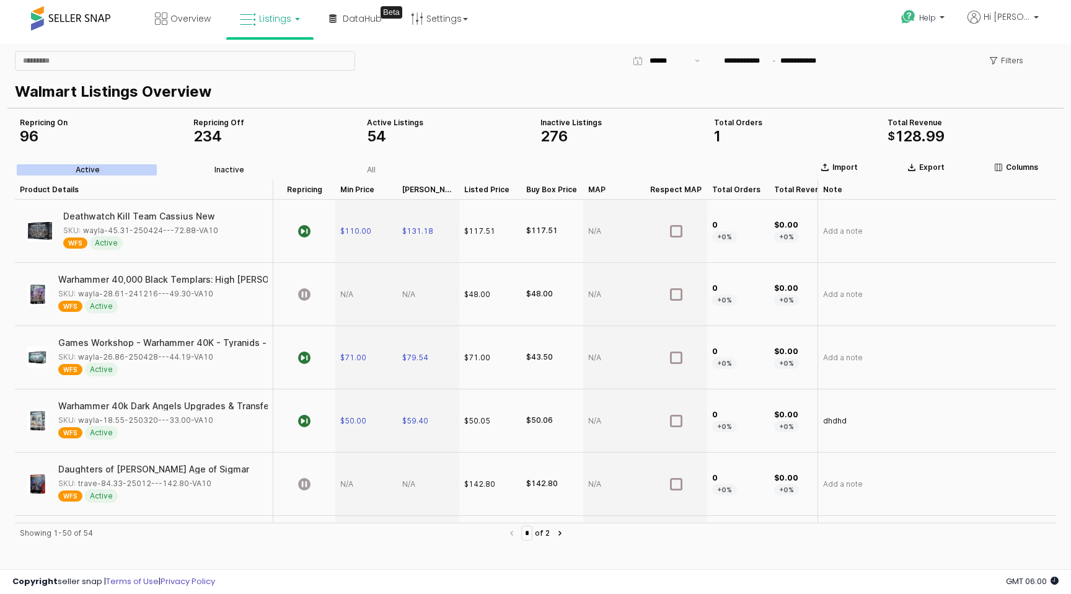
click at [221, 167] on div "Inactive" at bounding box center [229, 169] width 30 height 9
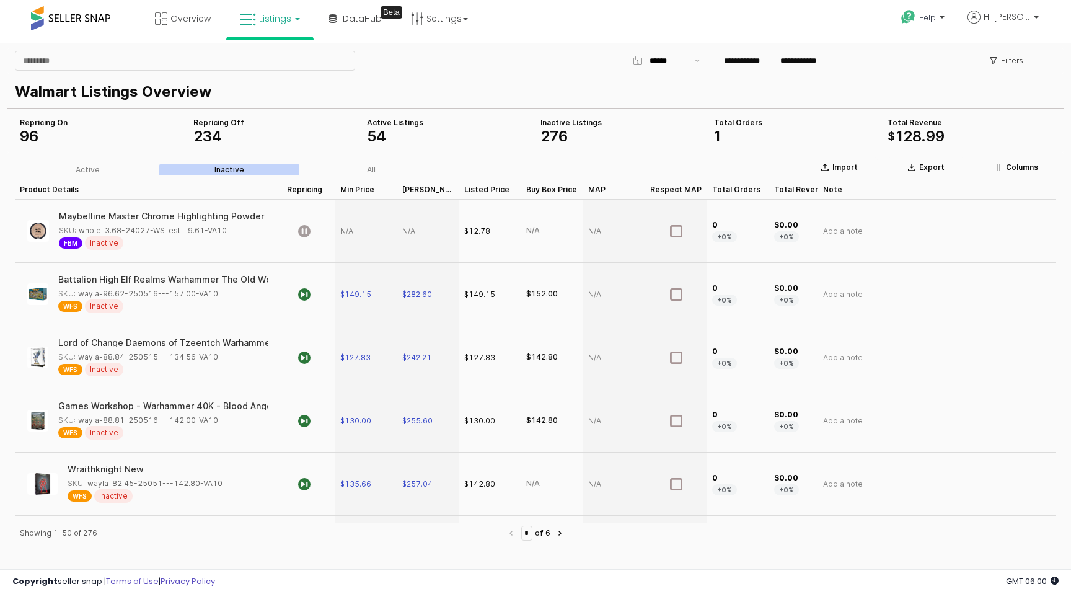
click at [362, 165] on label "All" at bounding box center [371, 169] width 142 height 11
click at [1019, 56] on p "Filters" at bounding box center [1012, 61] width 22 height 10
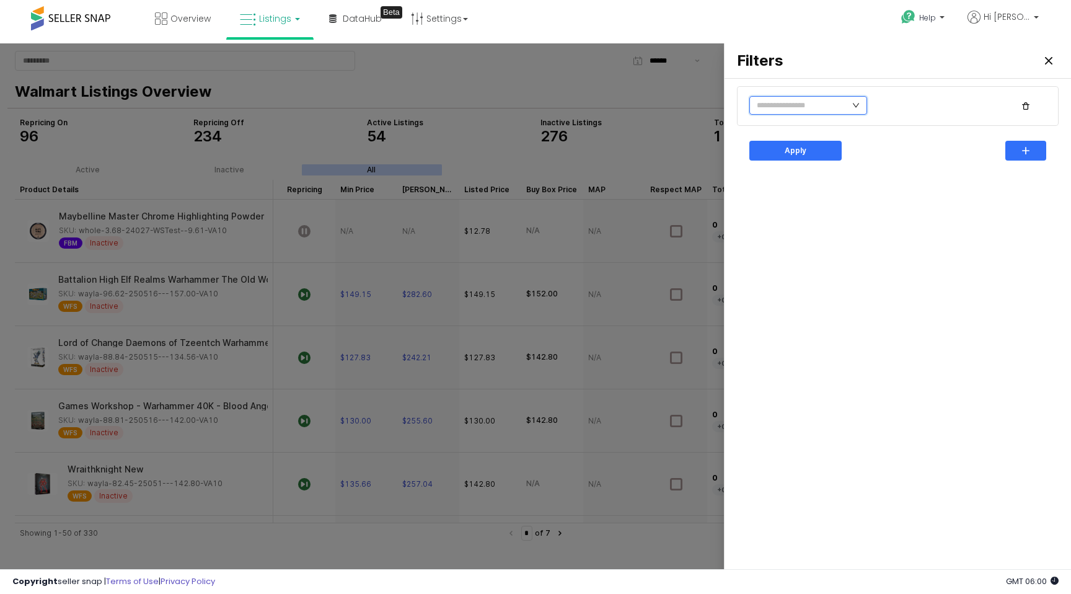
click at [785, 109] on input "text" at bounding box center [808, 105] width 118 height 19
click at [852, 147] on li "No" at bounding box center [867, 149] width 68 height 20
click at [767, 145] on div "Apply" at bounding box center [795, 150] width 81 height 19
